Goal: Check status: Check status

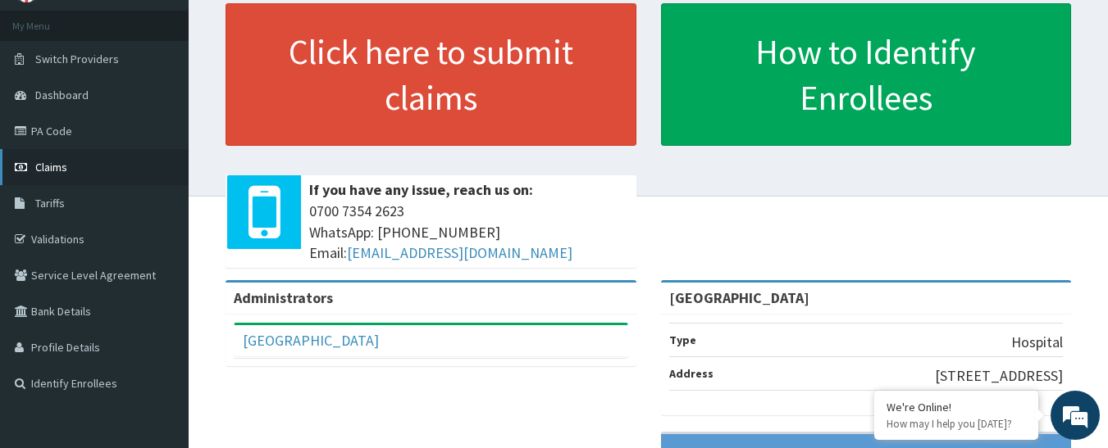
click at [42, 161] on span "Claims" at bounding box center [51, 167] width 32 height 15
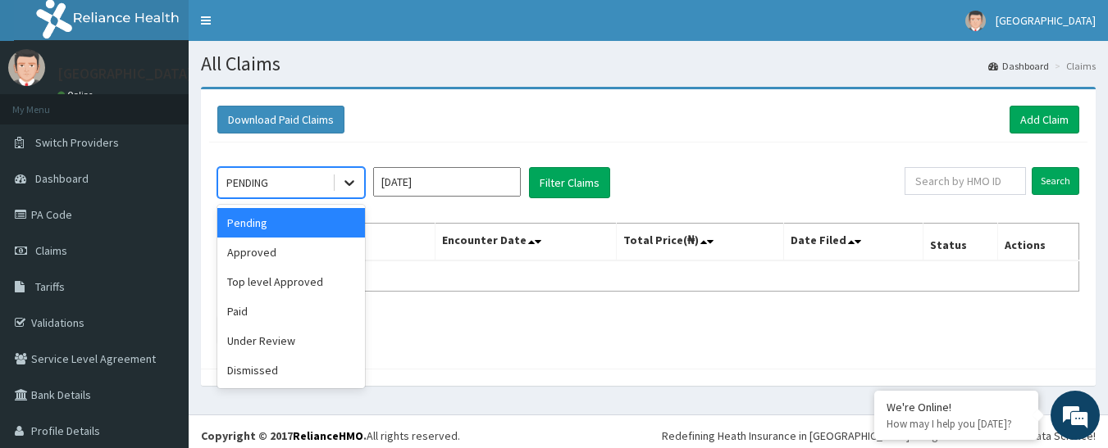
click at [349, 182] on icon at bounding box center [349, 183] width 16 height 16
